Goal: Find contact information: Find contact information

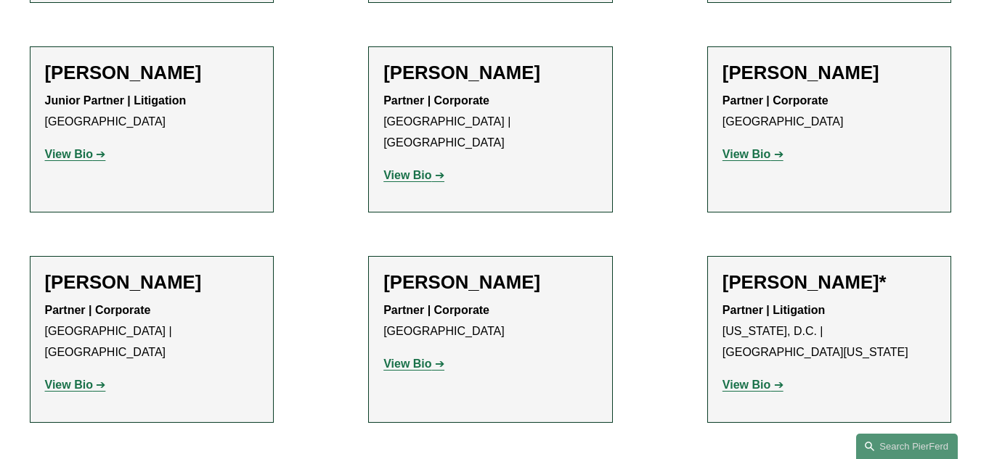
scroll to position [7997, 0]
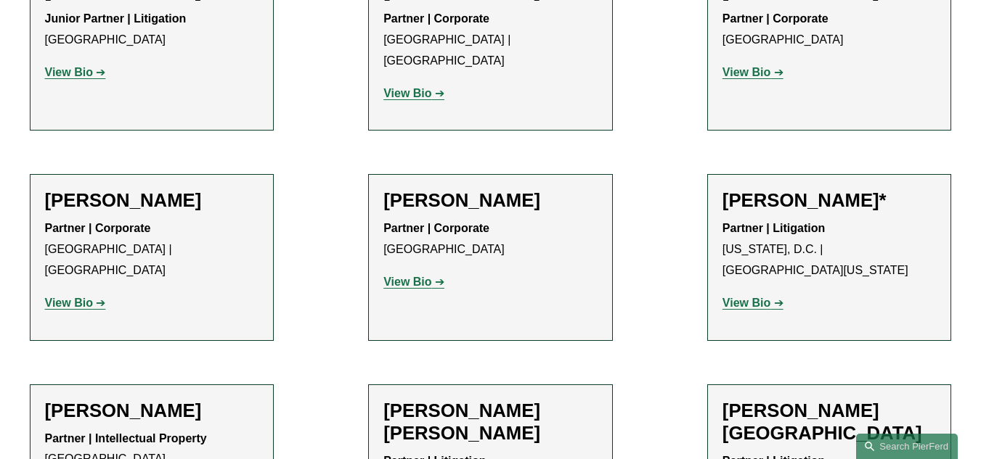
click at [117, 433] on strong "Partner | Intellectual Property" at bounding box center [126, 439] width 162 height 12
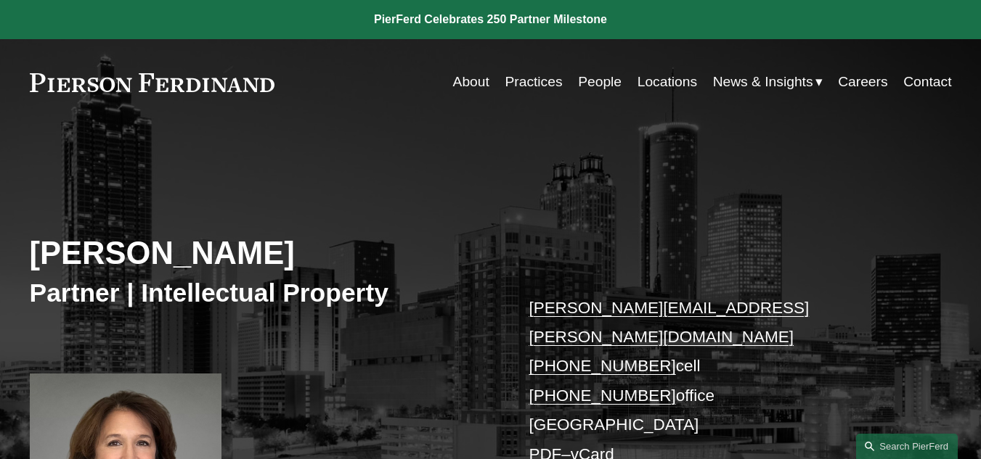
drag, startPoint x: 570, startPoint y: 289, endPoint x: 547, endPoint y: 213, distance: 79.0
click at [547, 213] on div "Rachel Huffstetler Partner | Intellectual Property rachel.huffstetler@pierferd.…" at bounding box center [490, 362] width 981 height 414
